Goal: Task Accomplishment & Management: Complete application form

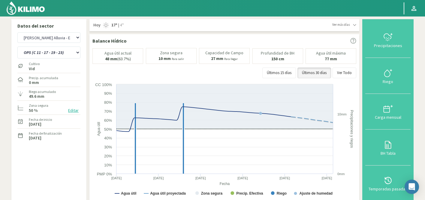
select select "53: Object"
click at [69, 51] on select "OP1 (C 11 - 27 - 29 - 35 - 36) OP2 (C 25 - 34 - 35) OP3 (C 11 - 13 - 15 - 19 - …" at bounding box center [48, 53] width 63 height 12
click at [17, 47] on select "OP1 (C 11 - 27 - 29 - 35 - 36) OP2 (C 25 - 34 - 35) OP3 (C 11 - 13 - 15 - 19 - …" at bounding box center [48, 53] width 63 height 12
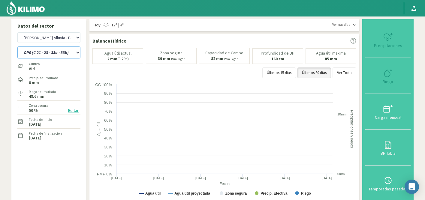
select select "4: Object"
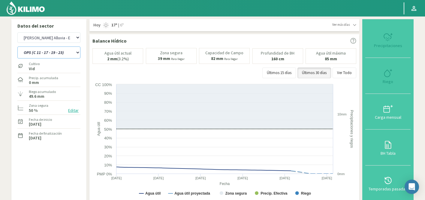
select select "334: Object"
select select "11: Object"
type input "0"
click at [389, 75] on icon at bounding box center [389, 74] width 10 height 10
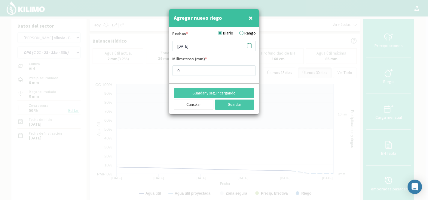
click at [248, 47] on icon at bounding box center [249, 46] width 6 height 6
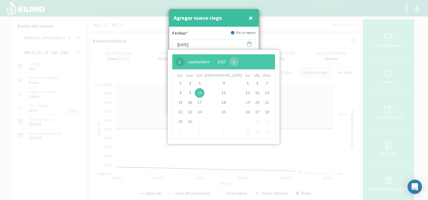
click at [180, 65] on span "‹" at bounding box center [179, 61] width 9 height 9
click at [191, 91] on span "3" at bounding box center [190, 93] width 10 height 10
type input "[DATE]"
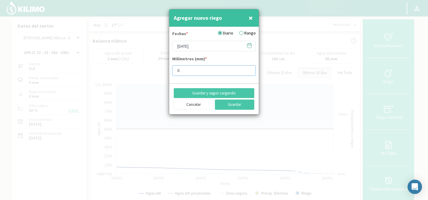
drag, startPoint x: 183, startPoint y: 69, endPoint x: 172, endPoint y: 69, distance: 10.8
click at [172, 69] on input "0" at bounding box center [214, 70] width 84 height 11
type input "5.9"
click at [212, 95] on button "Guardar y seguir cargando" at bounding box center [214, 93] width 81 height 10
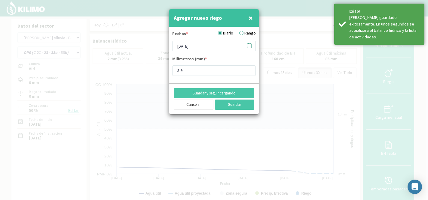
click at [251, 45] on icon at bounding box center [249, 46] width 6 height 6
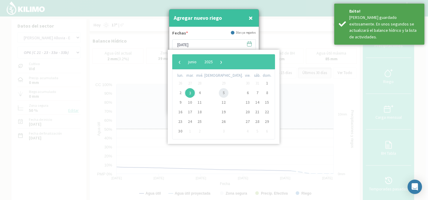
click at [219, 92] on span "5" at bounding box center [224, 93] width 10 height 10
type input "[DATE]"
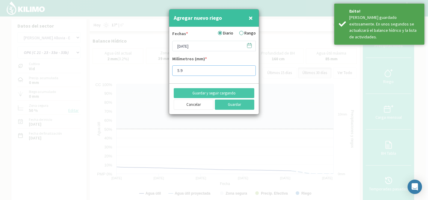
drag, startPoint x: 191, startPoint y: 69, endPoint x: 157, endPoint y: 69, distance: 33.4
click at [158, 69] on div "Agregar nuevo riego × Fechas * Diario Rango 05/06/2025 Milímetros (mm) * 5.9 Gu…" at bounding box center [214, 100] width 428 height 200
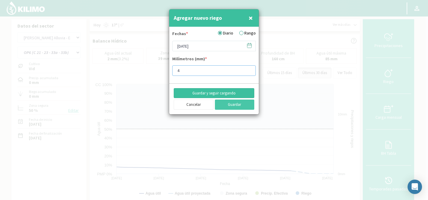
type input "4"
click at [209, 95] on button "Guardar y seguir cargando" at bounding box center [214, 93] width 81 height 10
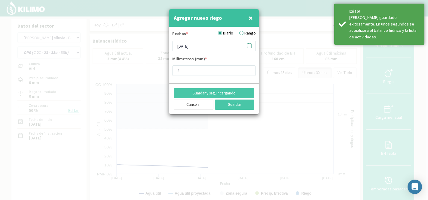
click at [247, 47] on icon at bounding box center [249, 46] width 4 height 4
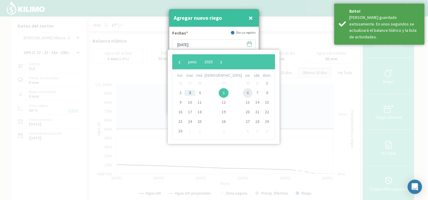
click at [243, 92] on span "6" at bounding box center [248, 93] width 10 height 10
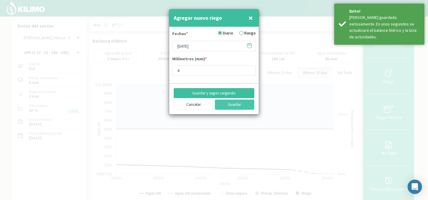
click at [216, 91] on button "Guardar y seguir cargando" at bounding box center [214, 93] width 81 height 10
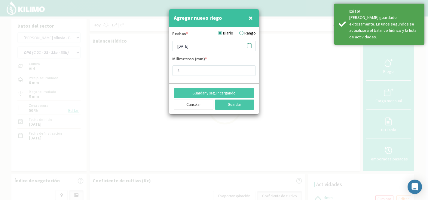
click at [250, 45] on icon at bounding box center [249, 46] width 6 height 6
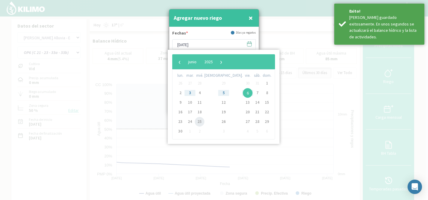
click at [204, 120] on span "25" at bounding box center [200, 122] width 10 height 10
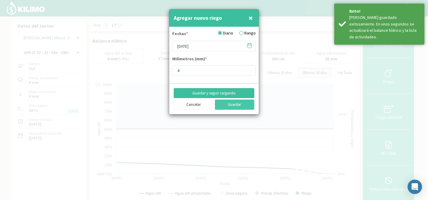
click at [207, 93] on button "Guardar y seguir cargando" at bounding box center [214, 93] width 81 height 10
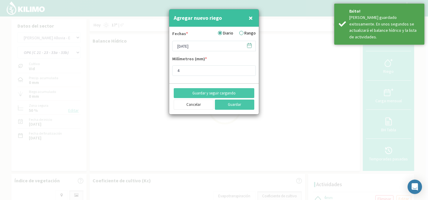
click at [251, 45] on icon at bounding box center [249, 46] width 6 height 6
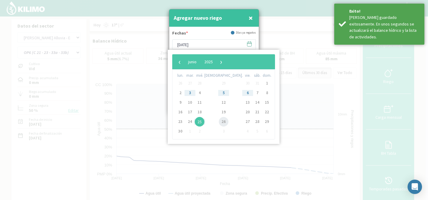
click at [219, 120] on span "26" at bounding box center [224, 122] width 10 height 10
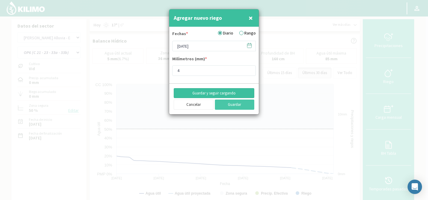
click at [213, 91] on button "Guardar y seguir cargando" at bounding box center [214, 93] width 81 height 10
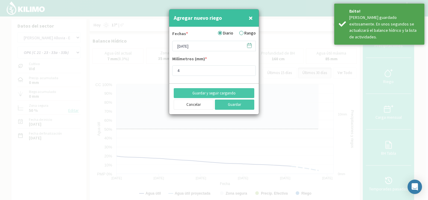
click at [248, 47] on icon at bounding box center [249, 46] width 6 height 6
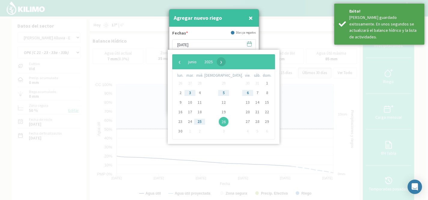
click at [226, 64] on span "›" at bounding box center [221, 61] width 9 height 9
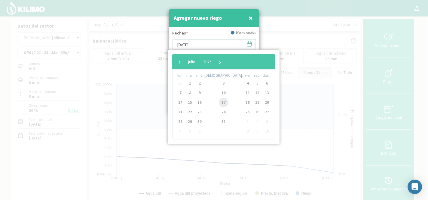
click at [219, 103] on span "17" at bounding box center [224, 103] width 10 height 10
type input "17/07/2025"
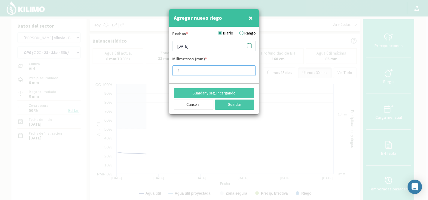
drag, startPoint x: 188, startPoint y: 70, endPoint x: 165, endPoint y: 70, distance: 23.7
click at [165, 70] on div "Agregar nuevo riego × Fechas * Diario Rango 17/07/2025 Milímetros (mm) * 4 Guar…" at bounding box center [214, 100] width 428 height 200
type input "11.9"
click at [205, 92] on button "Guardar y seguir cargando" at bounding box center [214, 93] width 81 height 10
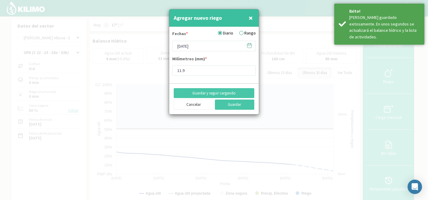
click at [250, 45] on icon at bounding box center [249, 46] width 6 height 6
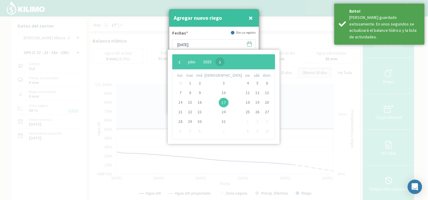
click at [224, 61] on span "›" at bounding box center [219, 61] width 9 height 9
click at [243, 84] on span "1" at bounding box center [248, 84] width 10 height 10
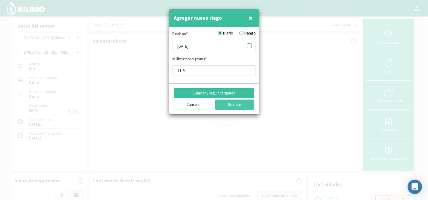
click at [208, 95] on button "Guardar y seguir cargando" at bounding box center [214, 93] width 81 height 10
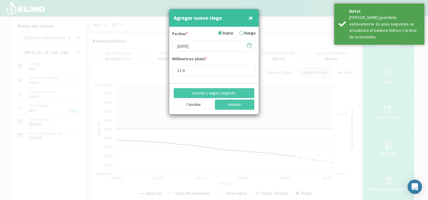
click at [249, 44] on icon at bounding box center [249, 46] width 6 height 6
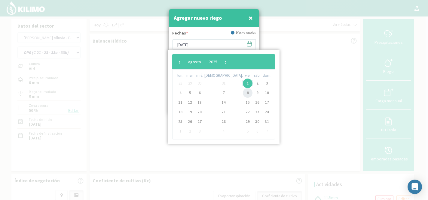
click at [243, 93] on span "8" at bounding box center [248, 93] width 10 height 10
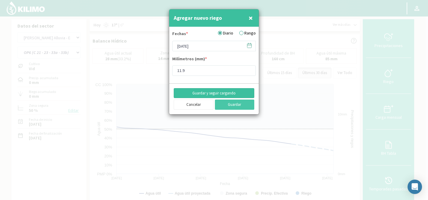
click at [220, 93] on button "Guardar y seguir cargando" at bounding box center [214, 93] width 81 height 10
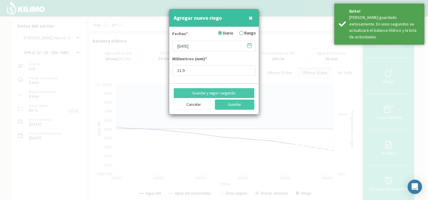
click at [249, 46] on icon at bounding box center [249, 46] width 6 height 6
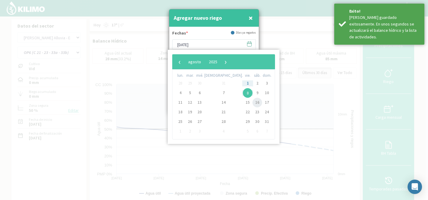
click at [252, 103] on span "16" at bounding box center [257, 103] width 10 height 10
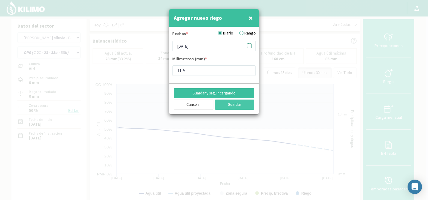
click at [231, 94] on button "Guardar y seguir cargando" at bounding box center [214, 93] width 81 height 10
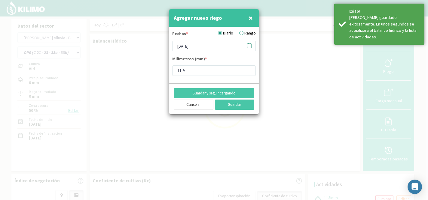
click at [251, 46] on icon at bounding box center [249, 46] width 6 height 6
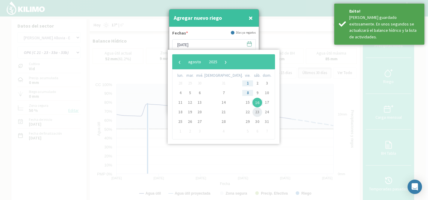
click at [252, 112] on span "23" at bounding box center [257, 113] width 10 height 10
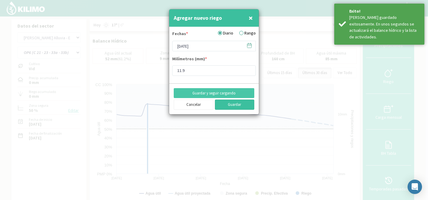
click at [234, 105] on button "Guardar" at bounding box center [235, 105] width 40 height 10
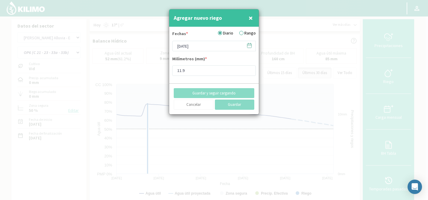
type input "[DATE]"
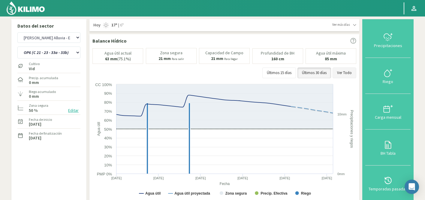
click at [349, 77] on button "Ver Todo" at bounding box center [345, 73] width 24 height 11
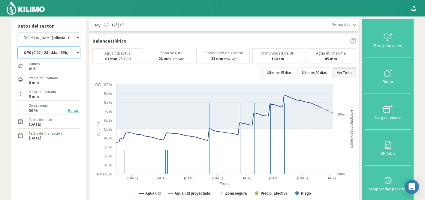
click at [61, 53] on select "OP1 (C 11 - 27 - 29 - 35 - 36) OP2 (C 25 - 34 - 35) OP3 (C 11 - 13 - 15 - 19 - …" at bounding box center [48, 53] width 63 height 12
click at [17, 47] on select "OP1 (C 11 - 27 - 29 - 35 - 36) OP2 (C 25 - 34 - 35) OP3 (C 11 - 13 - 15 - 19 - …" at bounding box center [48, 53] width 63 height 12
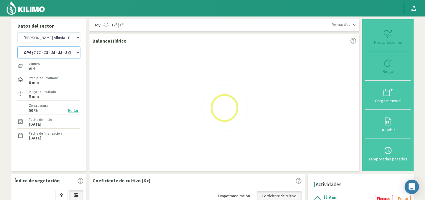
select select "11: Object"
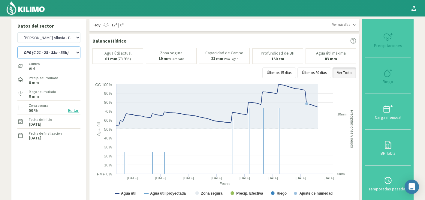
select select "615: Object"
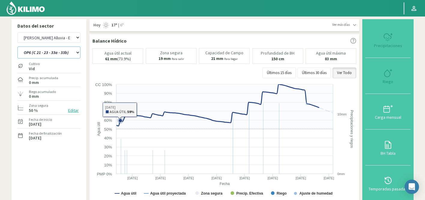
select select "15: Object"
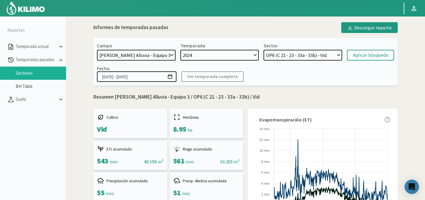
select select "473: Object"
select select "8: Object"
drag, startPoint x: 195, startPoint y: 98, endPoint x: 250, endPoint y: 95, distance: 55.4
click at [250, 95] on p "Resumen Doña Paula Finca Alluvia - Equipo 3 / OP6 (C 21 - 23 - 33a - 33b) / Vid" at bounding box center [245, 97] width 305 height 8
copy p "OP6 (C 21 - 23 - 33a - 33b)"
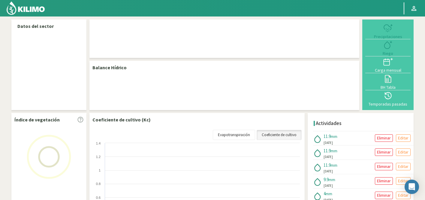
select select "53: Object"
select select "3: Object"
select select "53: Object"
select select "3: Object"
